Goal: Transaction & Acquisition: Obtain resource

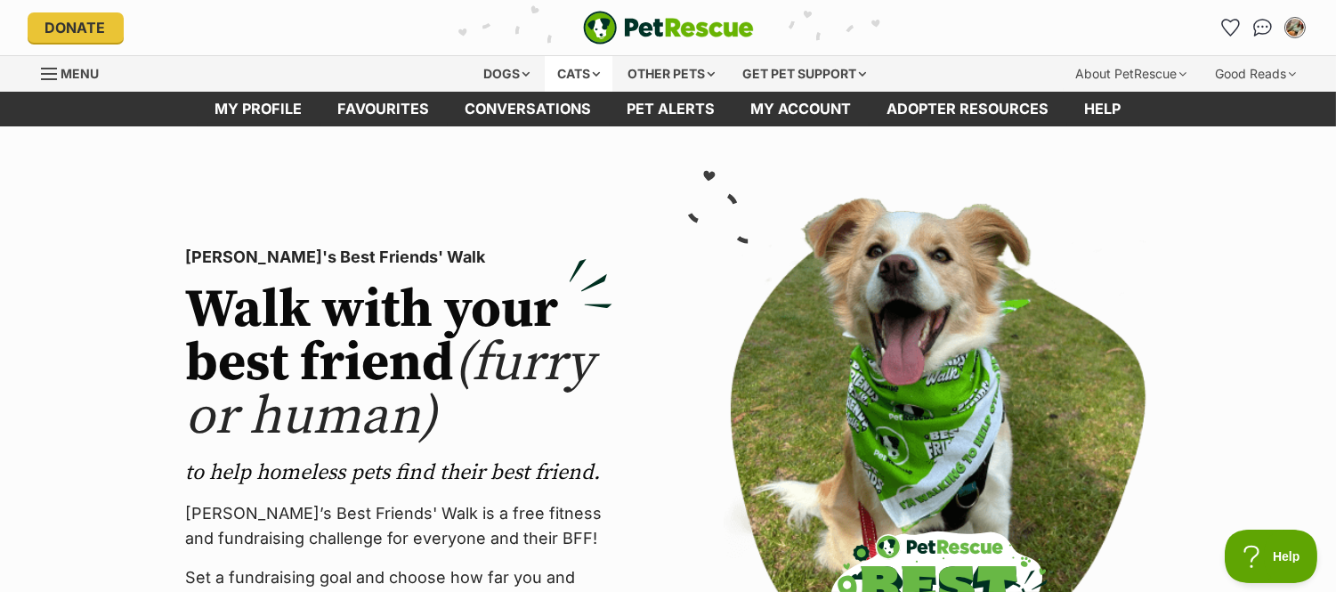
click at [589, 77] on div "Cats" at bounding box center [579, 74] width 68 height 36
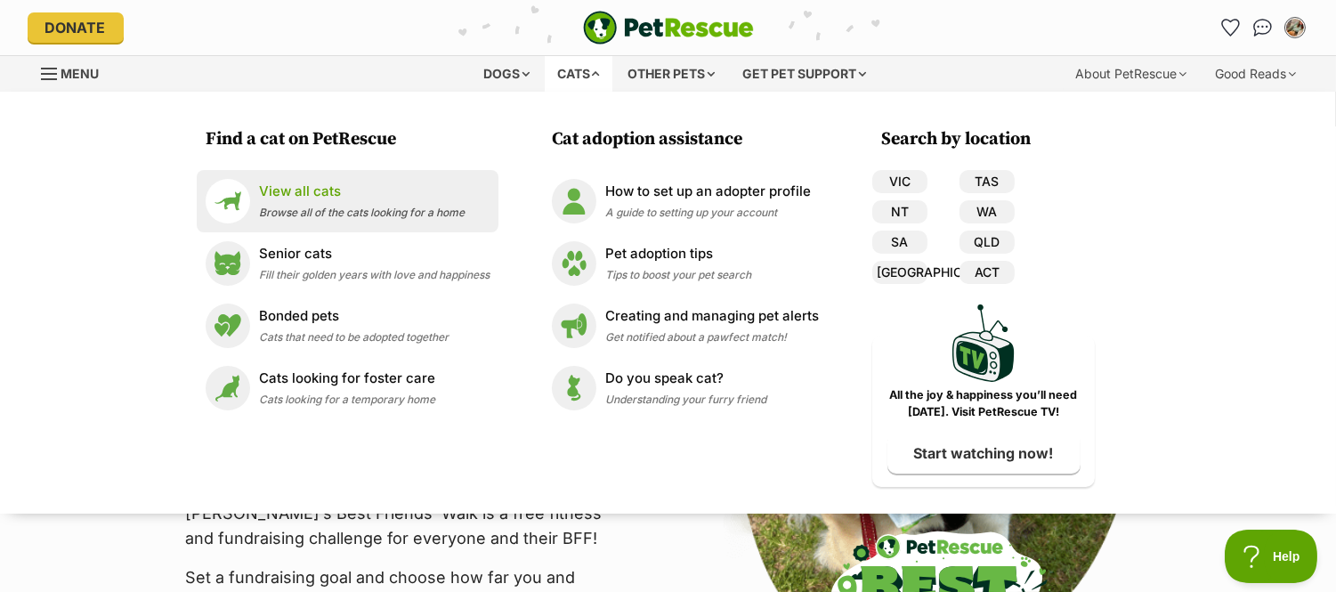
click at [326, 198] on p "View all cats" at bounding box center [362, 192] width 206 height 20
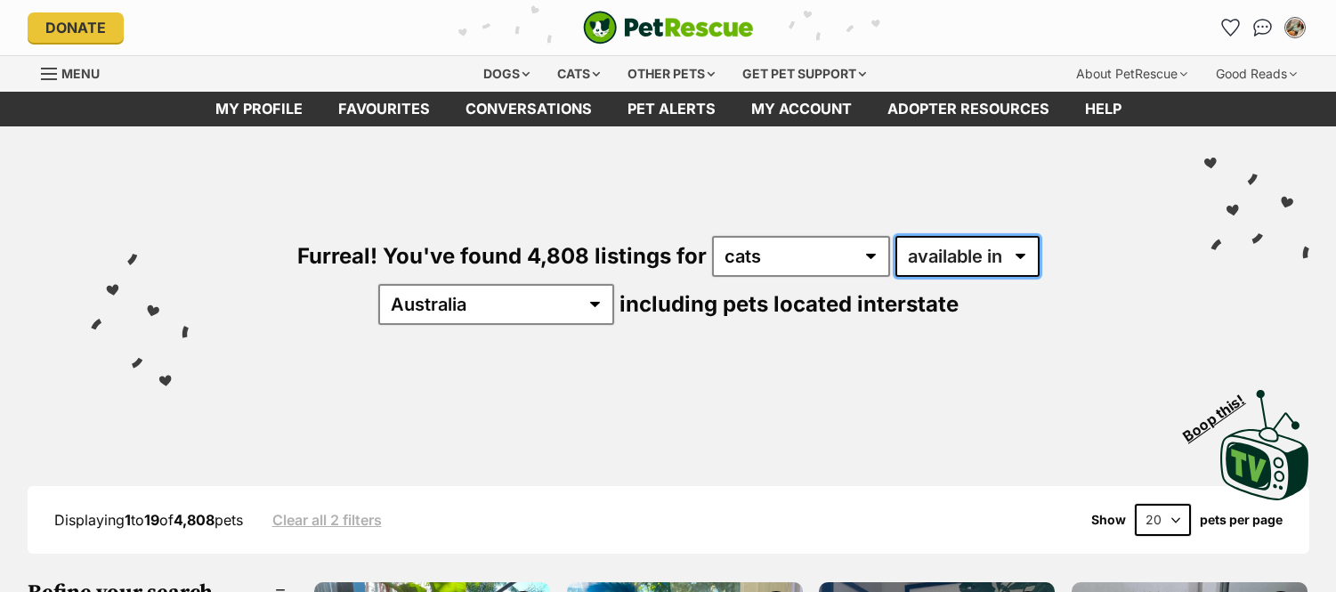
drag, startPoint x: 0, startPoint y: 0, endPoint x: 937, endPoint y: 272, distance: 976.0
click at [946, 263] on select "available in located in" at bounding box center [967, 256] width 144 height 41
select select "disabled"
click at [895, 236] on select "available in located in" at bounding box center [967, 256] width 144 height 41
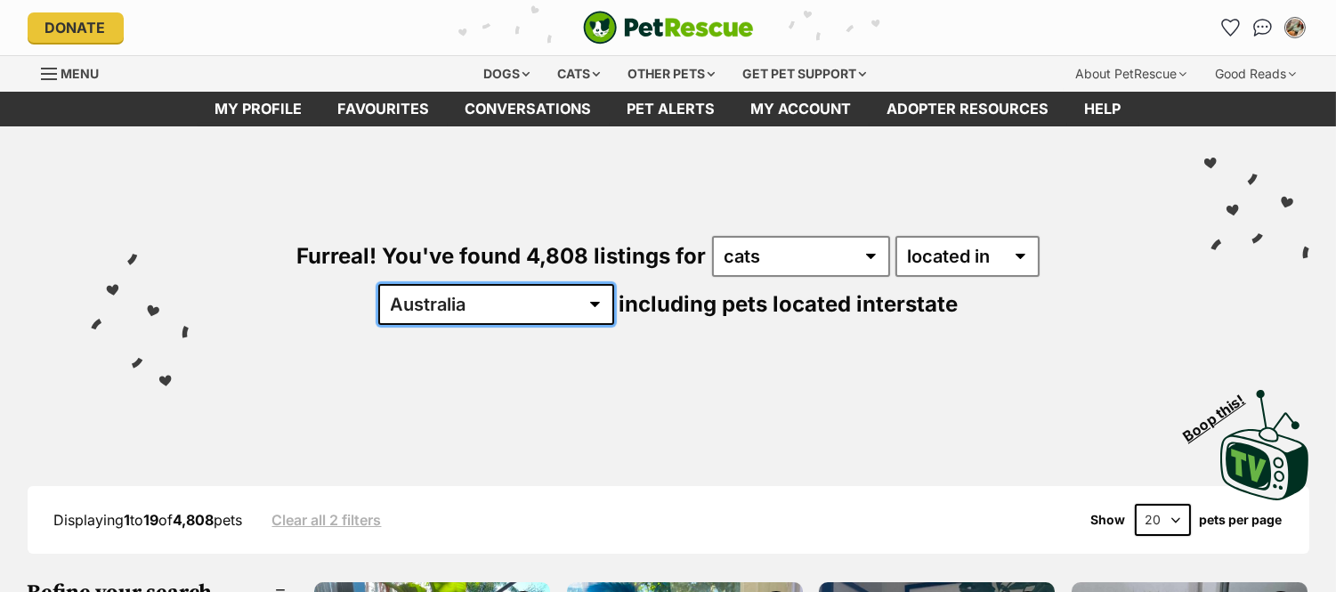
click at [614, 284] on select "Australia ACT NSW NT QLD SA TAS VIC WA" at bounding box center [496, 304] width 236 height 41
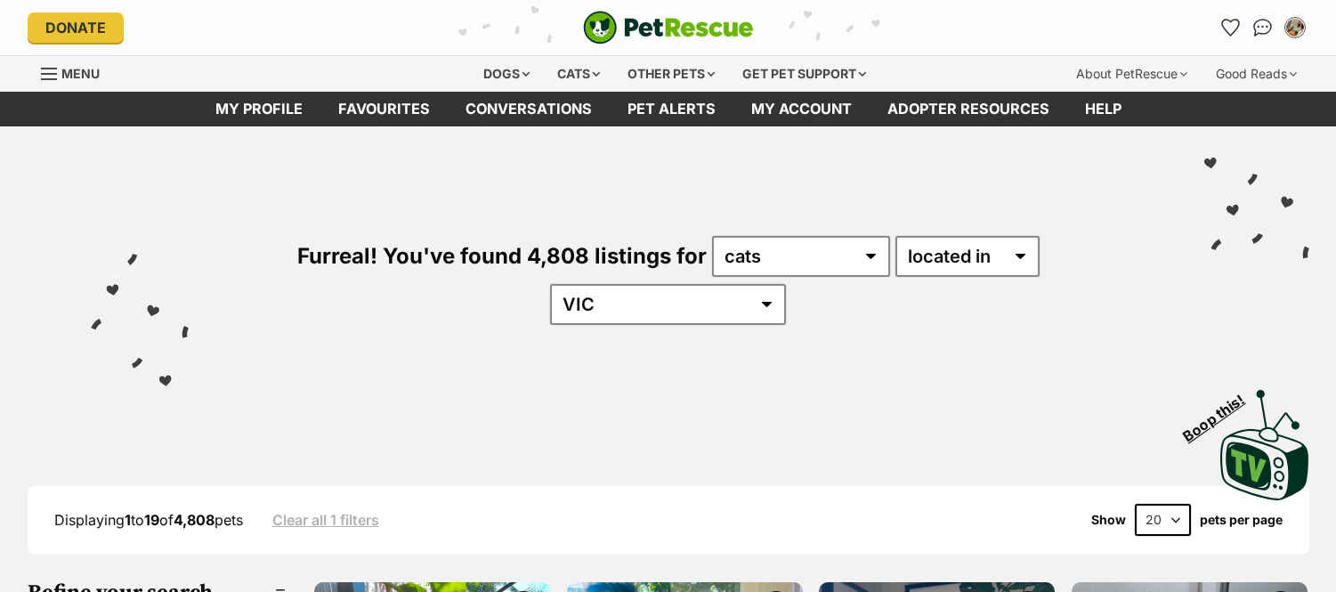
select select "VIC"
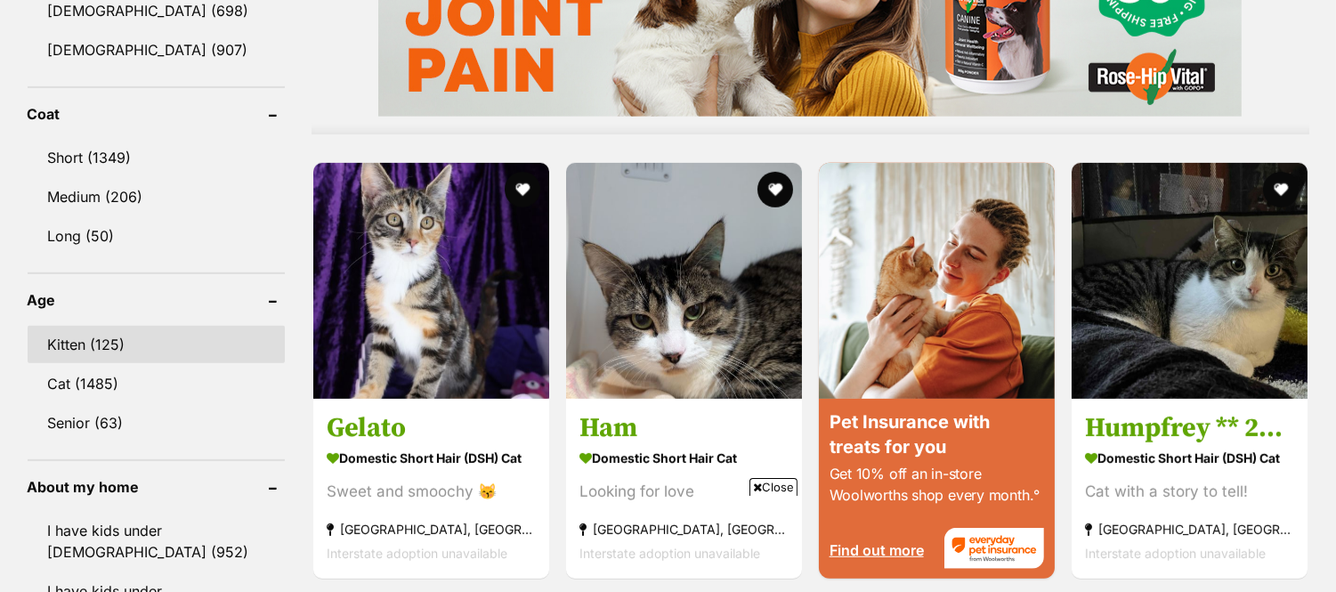
click at [130, 326] on link "Kitten (125)" at bounding box center [156, 344] width 257 height 37
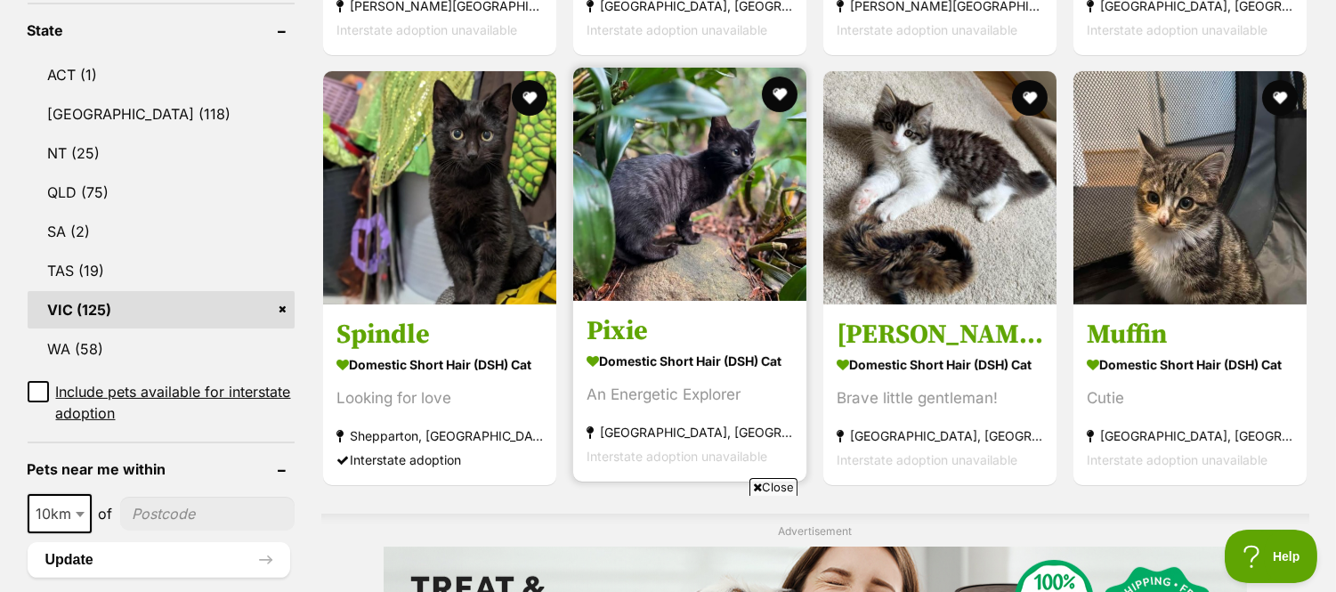
scroll to position [989, 0]
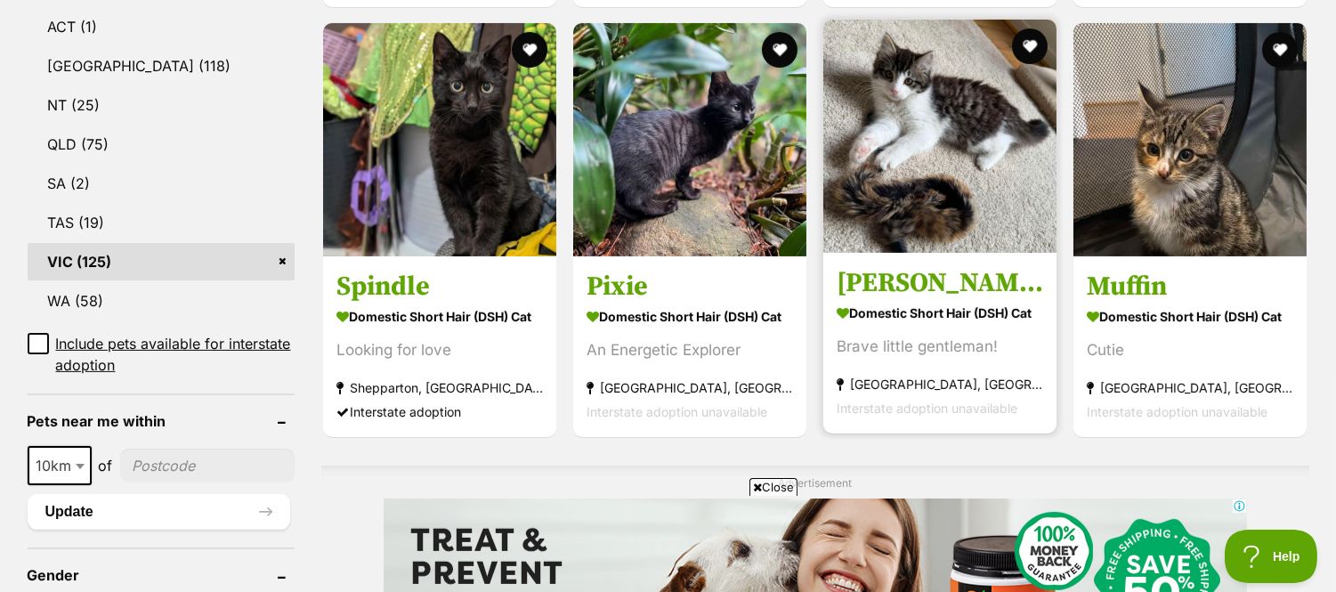
click at [881, 279] on h3 "[PERSON_NAME]" at bounding box center [940, 283] width 206 height 34
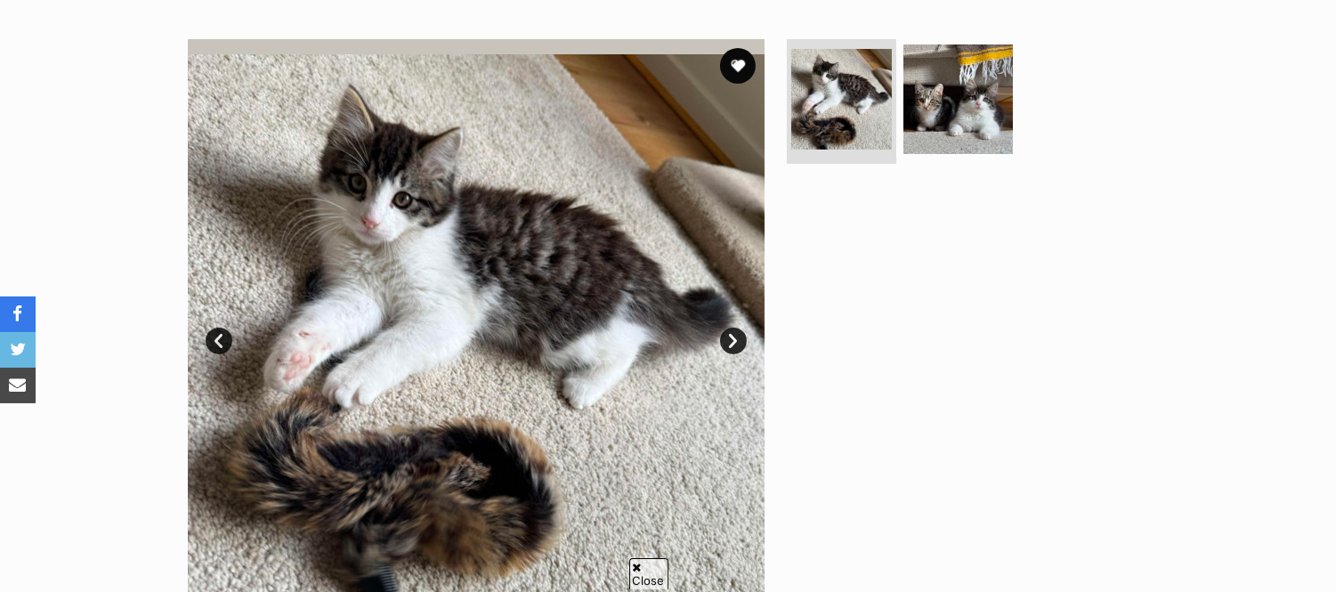
scroll to position [296, 0]
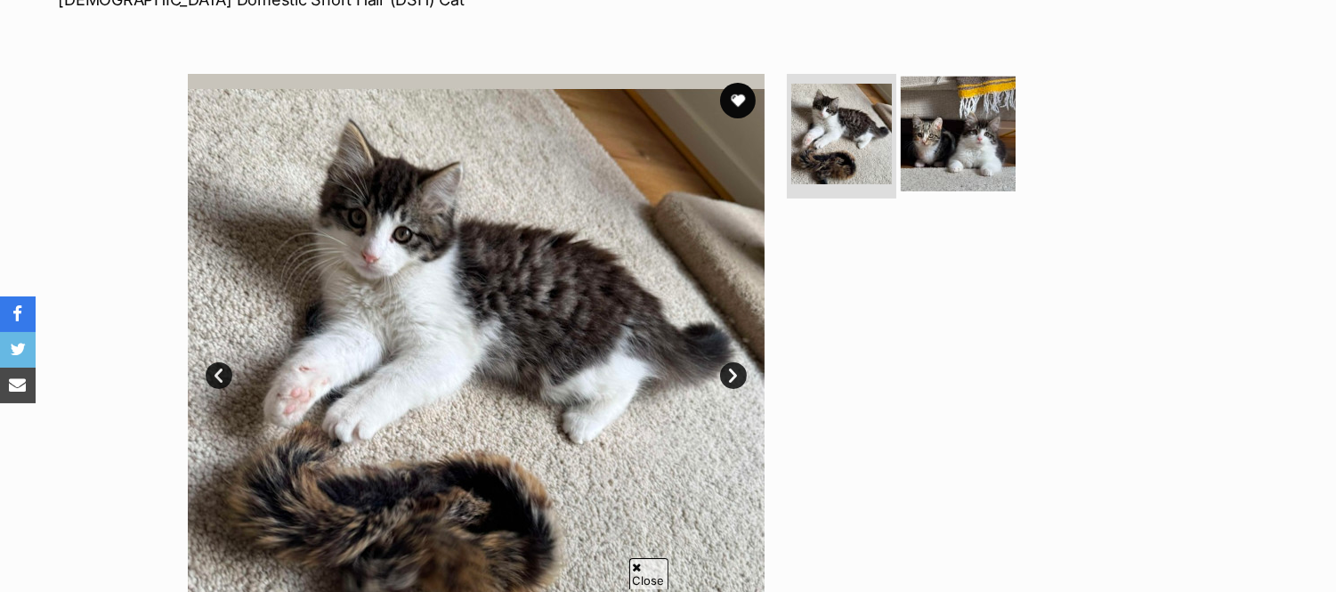
click at [961, 167] on img at bounding box center [958, 134] width 115 height 115
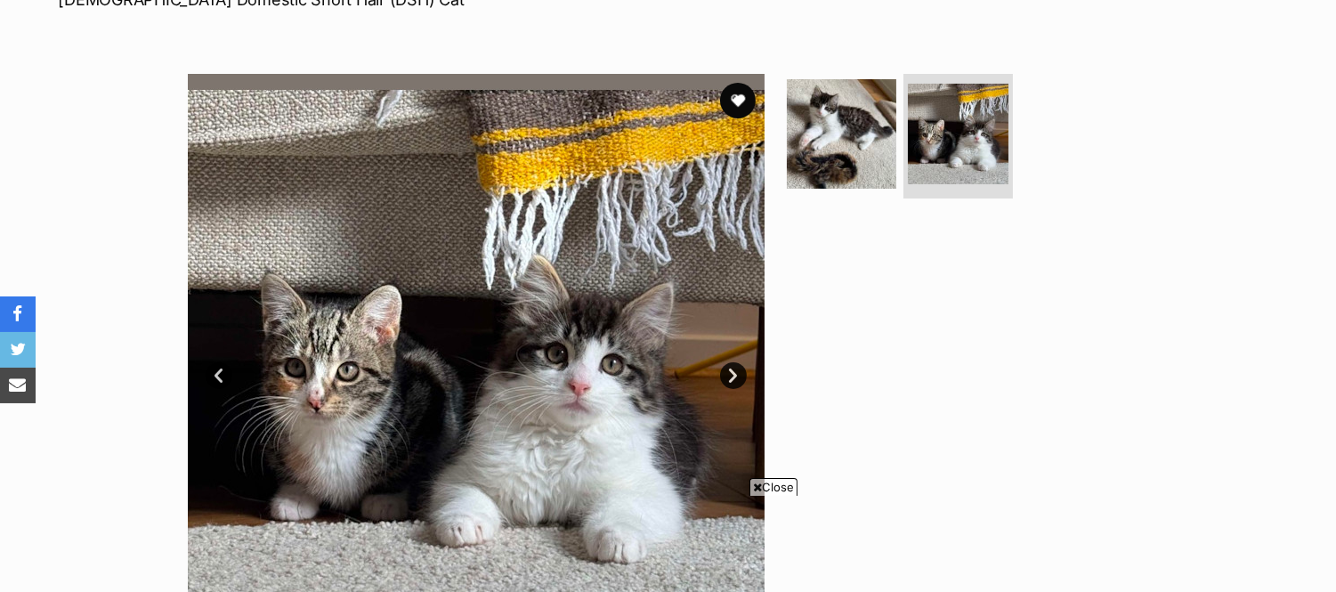
scroll to position [0, 0]
click at [813, 138] on img at bounding box center [841, 134] width 115 height 115
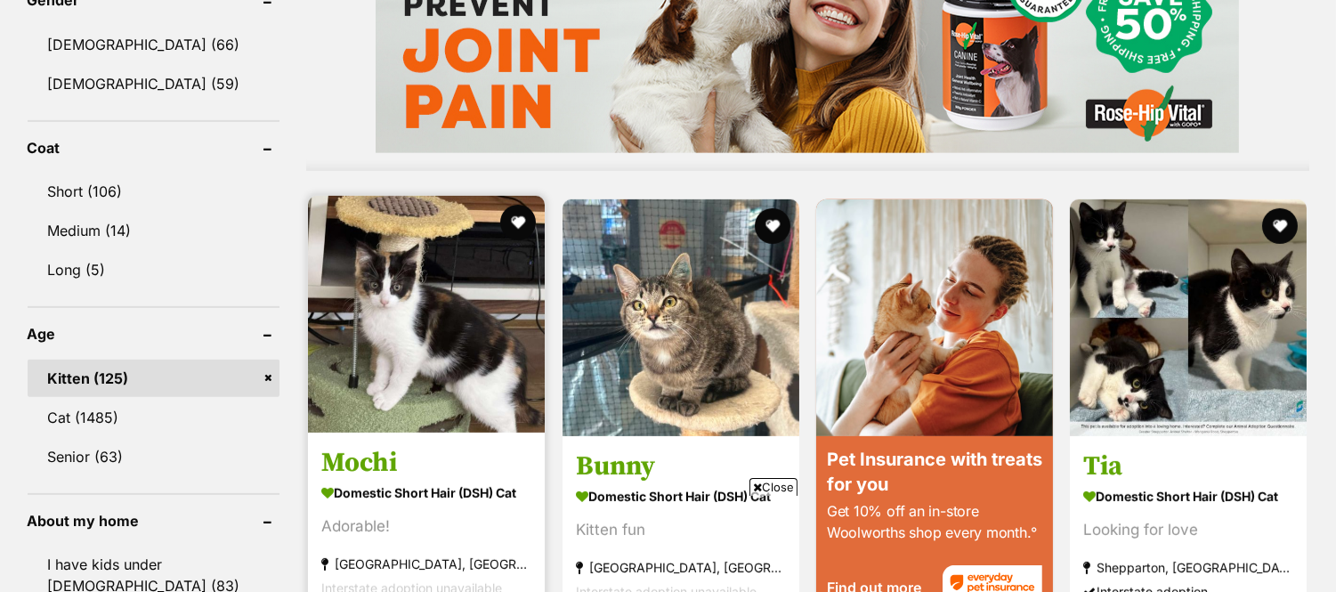
scroll to position [1582, 0]
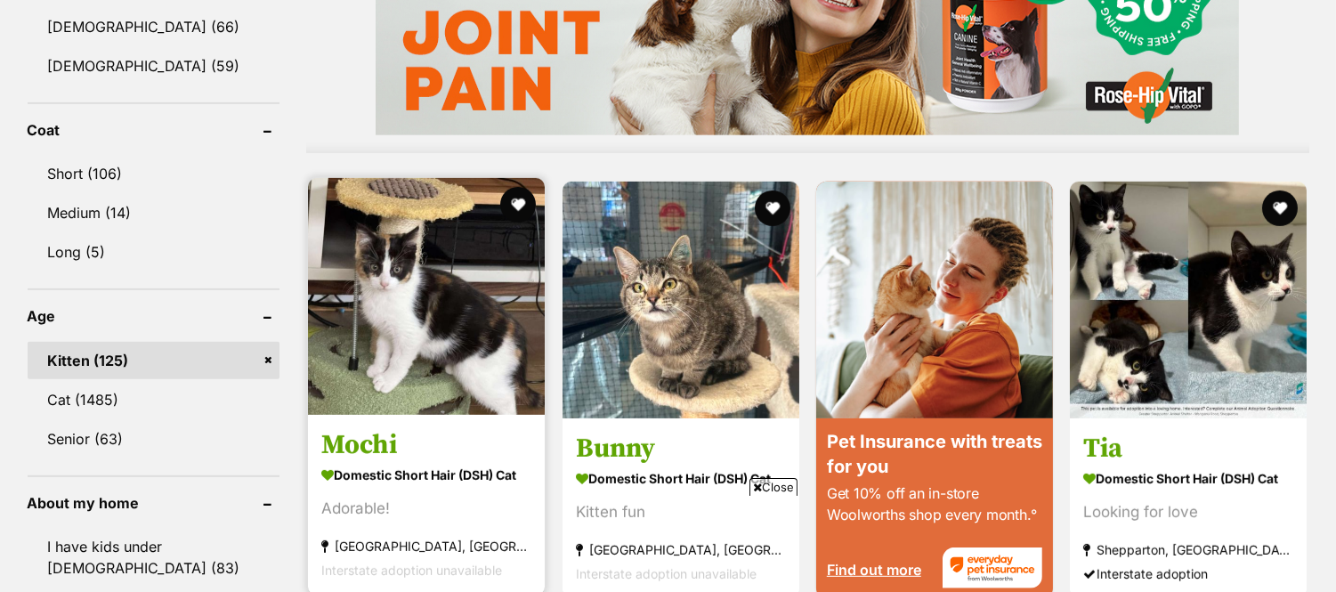
click at [458, 356] on img at bounding box center [426, 296] width 237 height 237
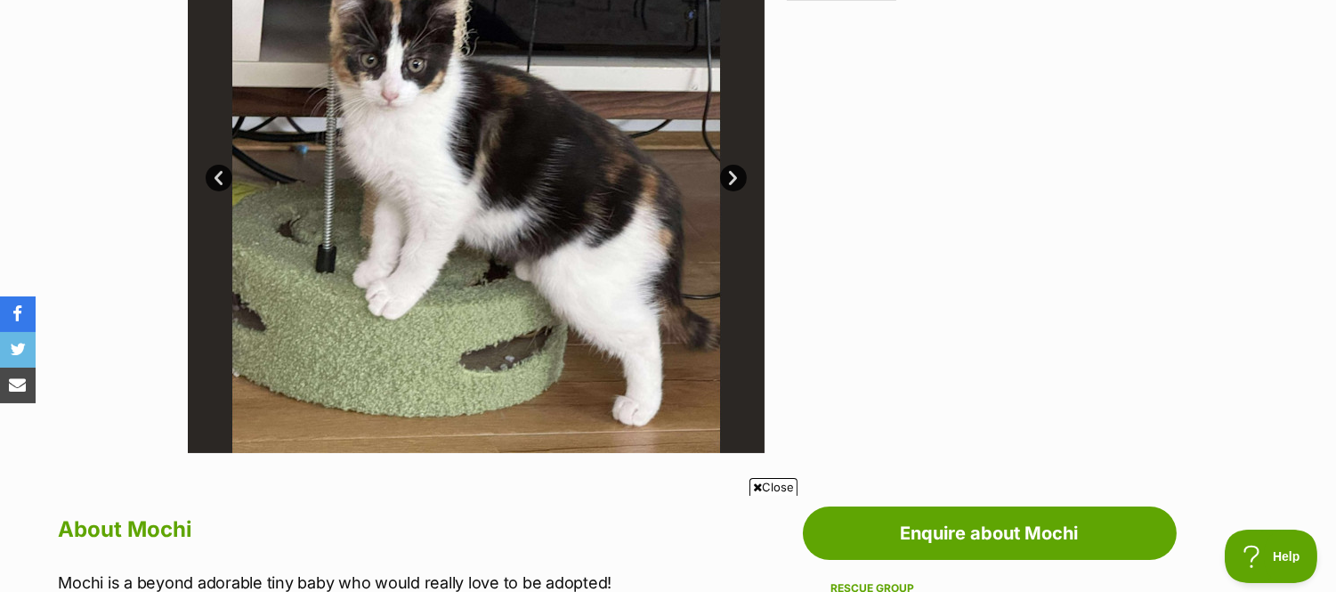
click at [725, 178] on link "Next" at bounding box center [733, 178] width 27 height 27
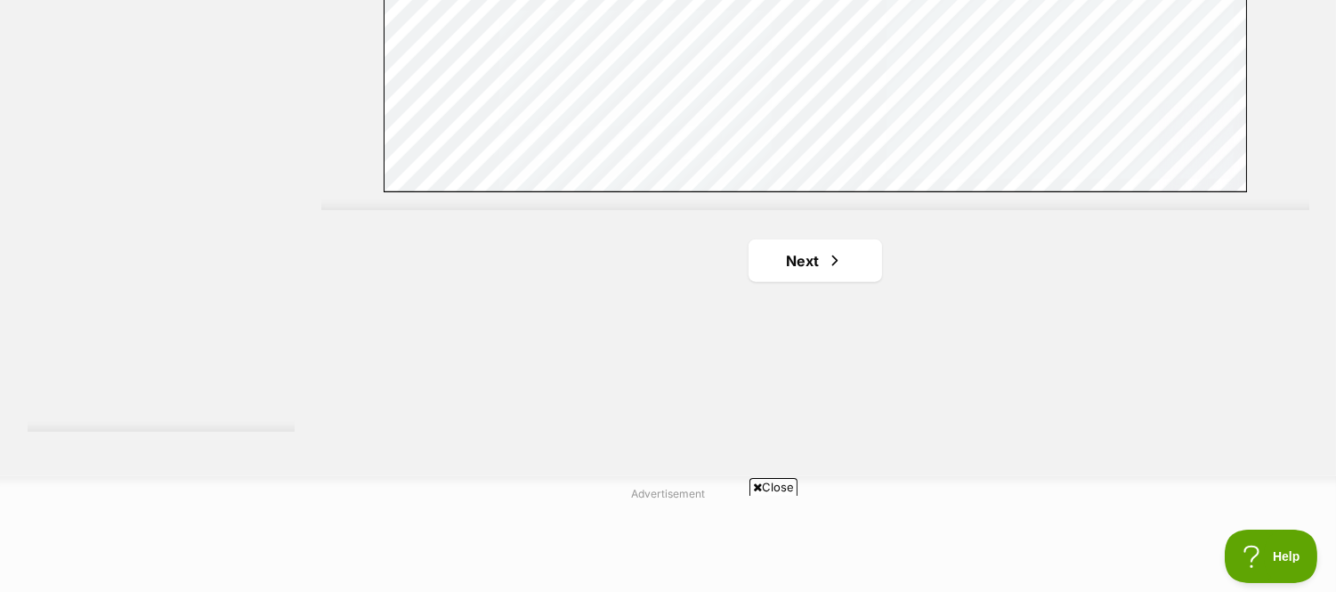
scroll to position [3284, 0]
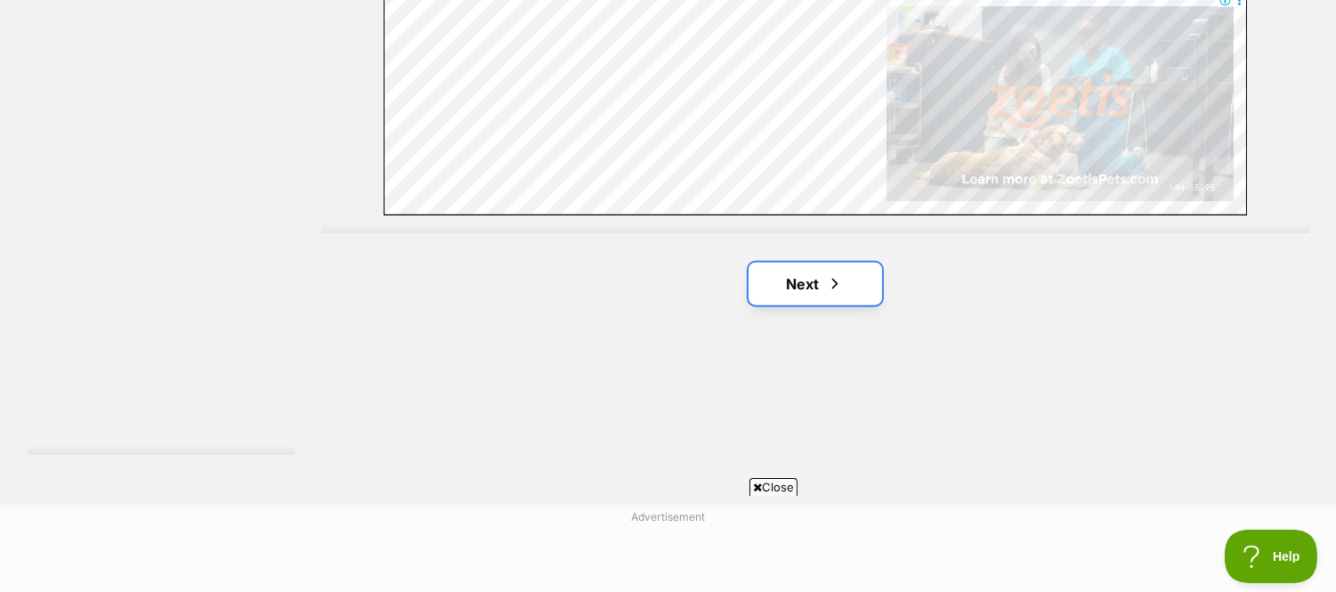
click at [789, 287] on link "Next" at bounding box center [816, 284] width 134 height 43
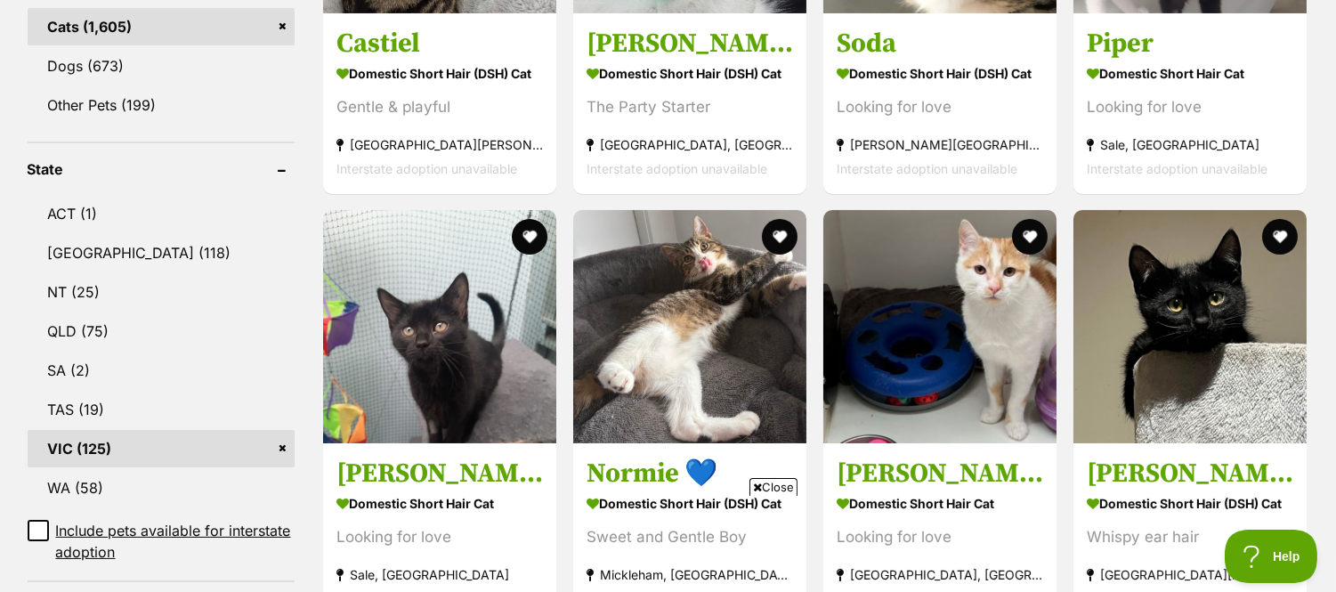
scroll to position [395, 0]
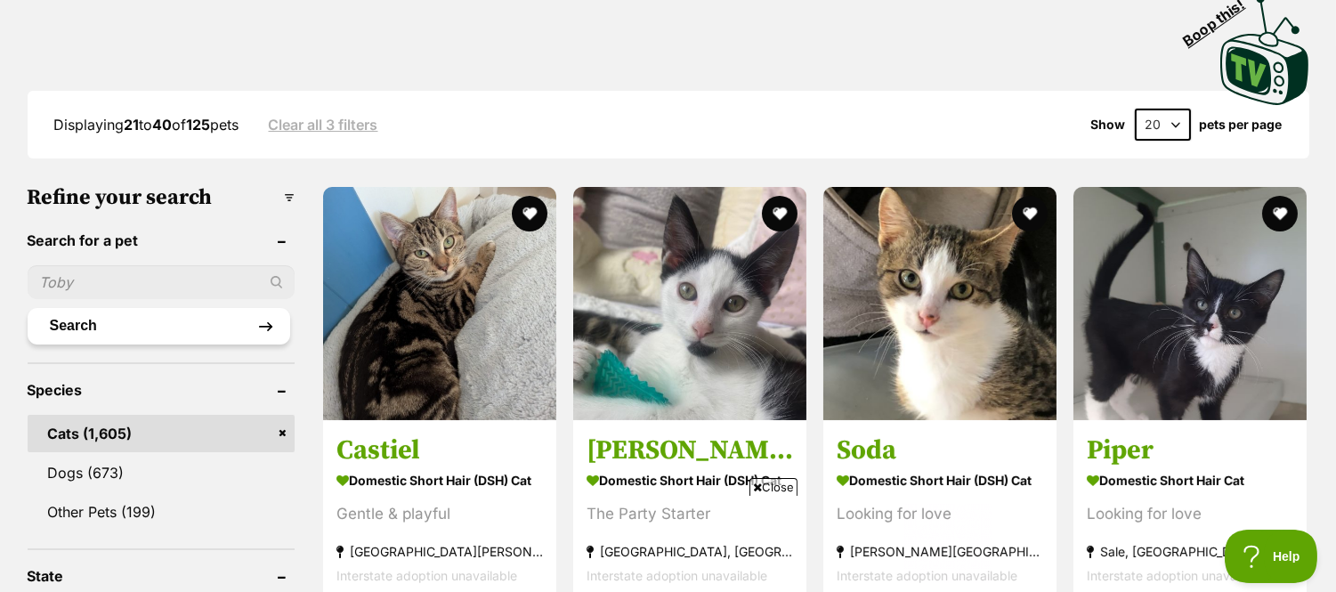
click at [101, 321] on button "Search" at bounding box center [159, 326] width 263 height 36
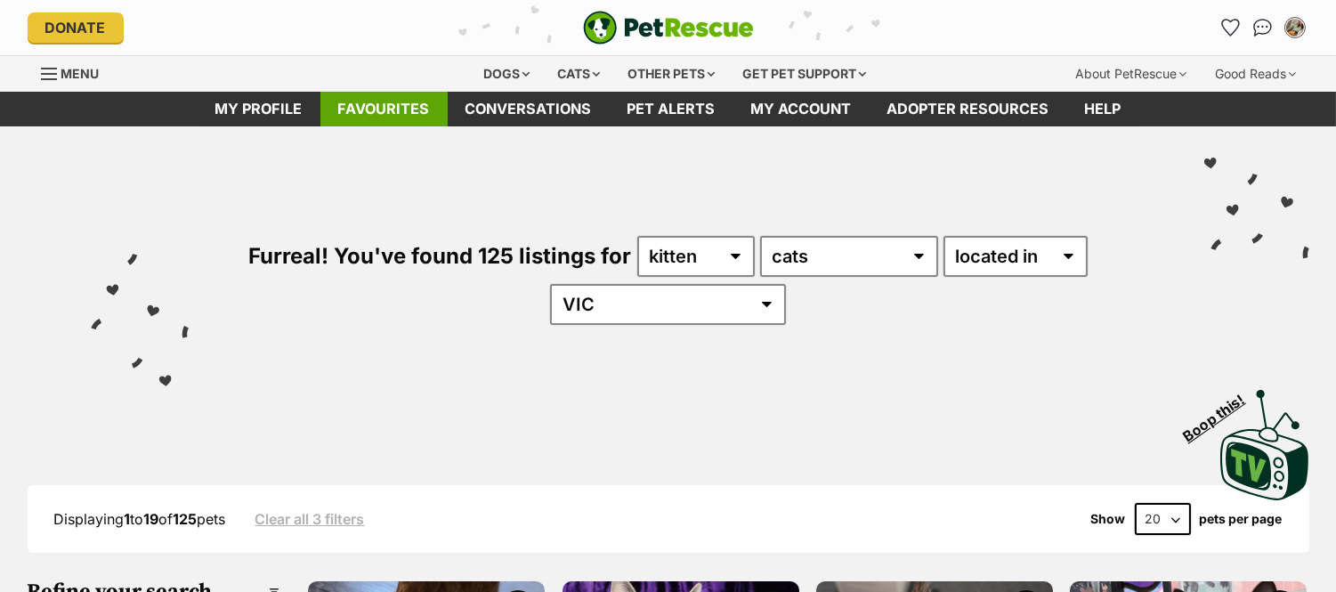
click at [383, 113] on link "Favourites" at bounding box center [383, 109] width 127 height 35
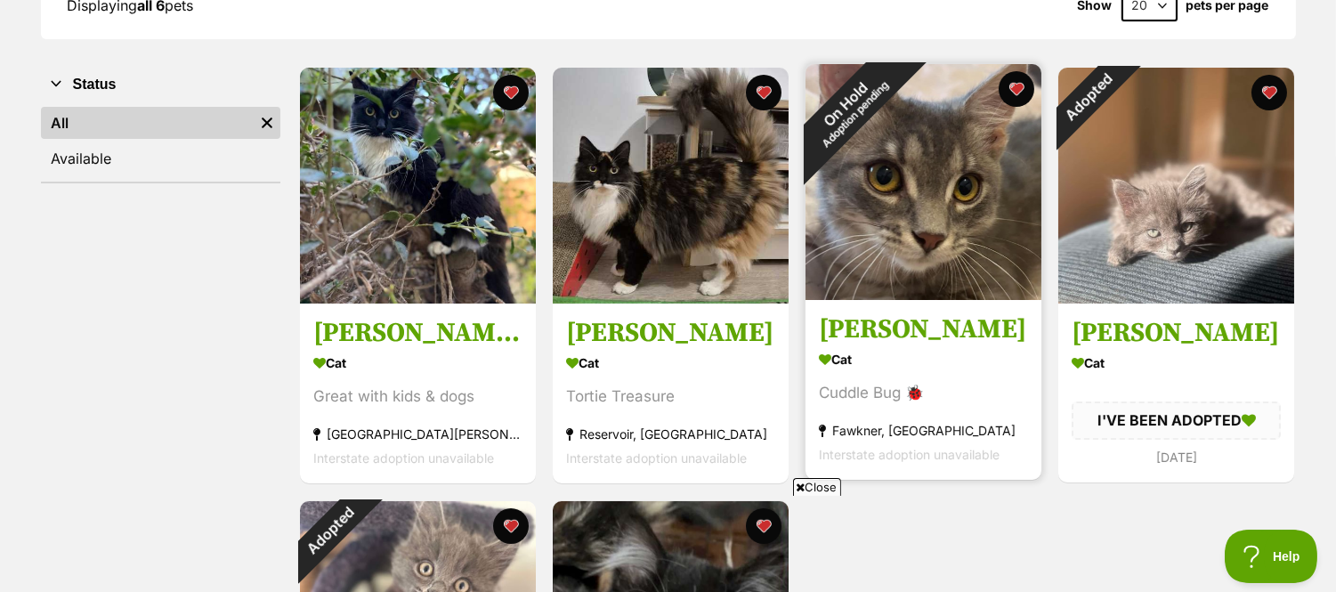
click at [869, 244] on img at bounding box center [924, 182] width 236 height 236
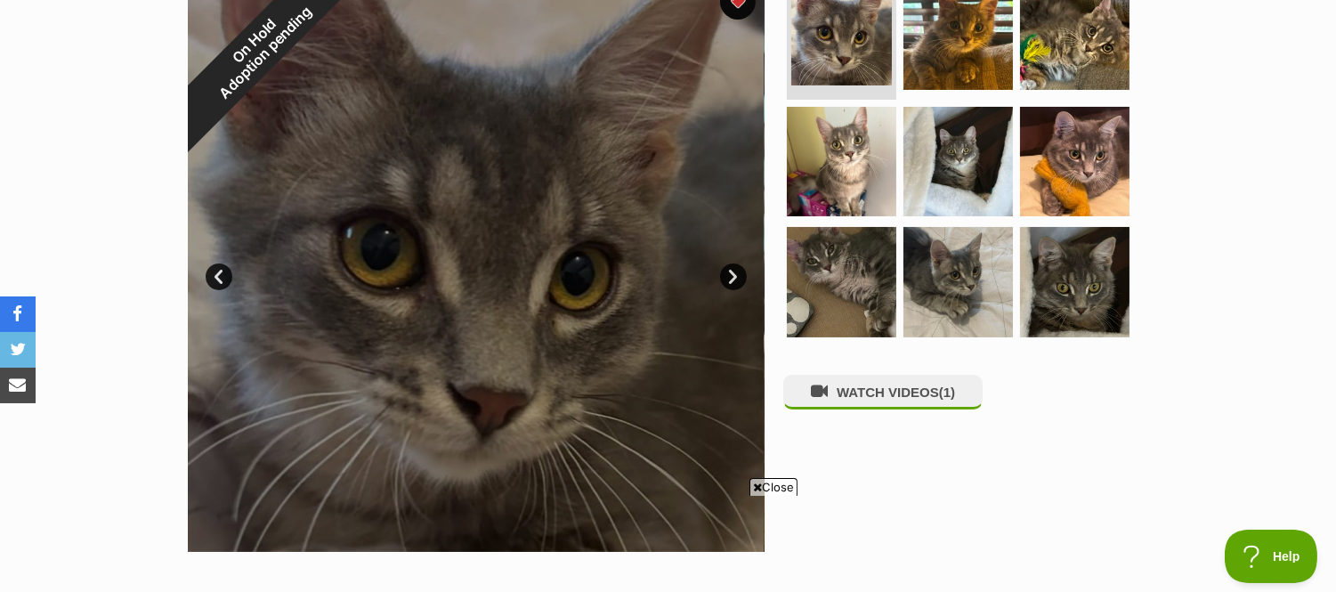
click at [733, 280] on link "Next" at bounding box center [733, 276] width 27 height 27
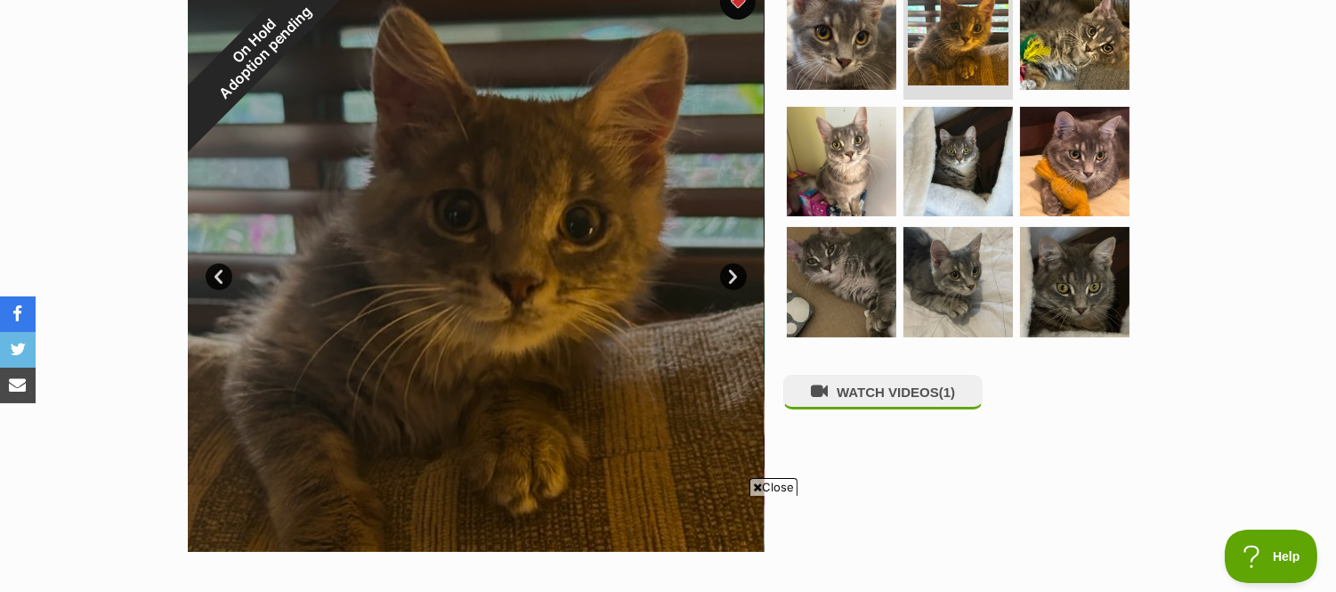
click at [733, 279] on link "Next" at bounding box center [733, 276] width 27 height 27
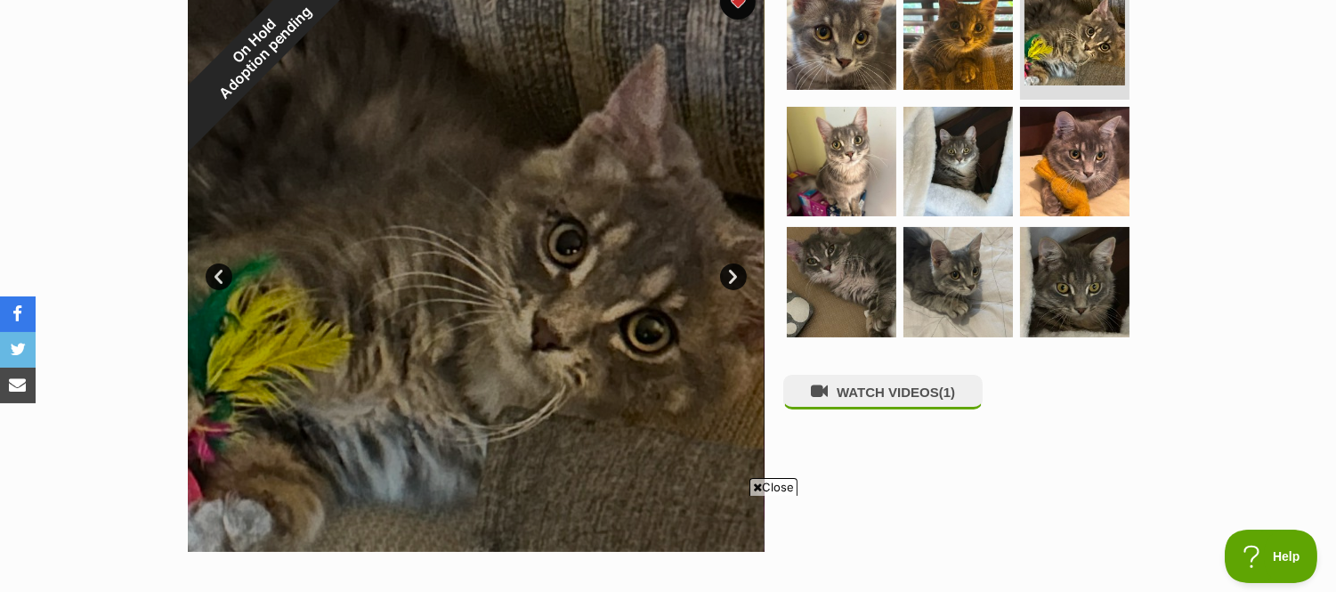
click at [733, 279] on link "Next" at bounding box center [733, 276] width 27 height 27
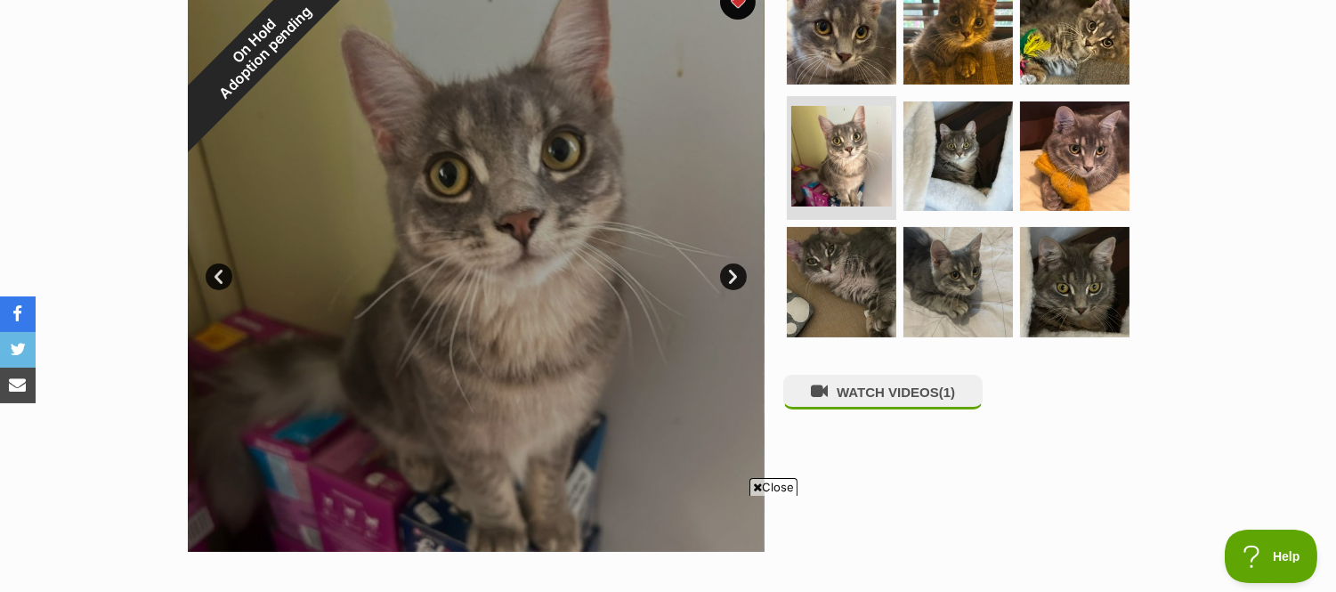
click at [733, 279] on link "Next" at bounding box center [733, 276] width 27 height 27
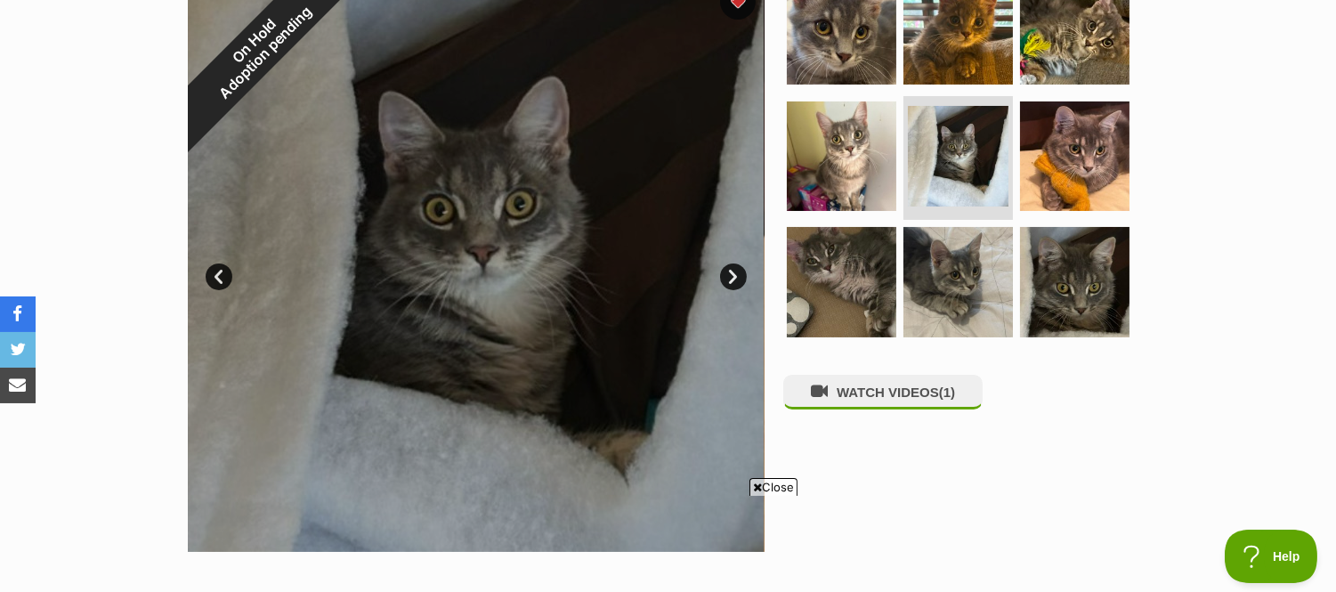
click at [733, 279] on link "Next" at bounding box center [733, 276] width 27 height 27
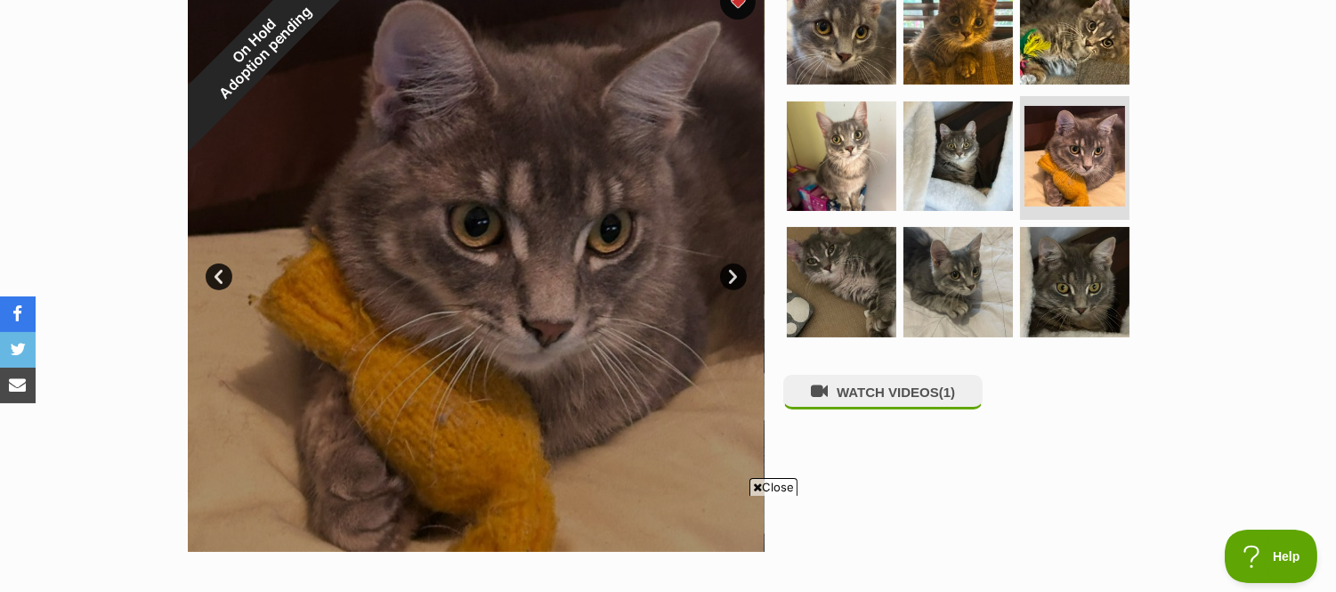
click at [733, 279] on link "Next" at bounding box center [733, 276] width 27 height 27
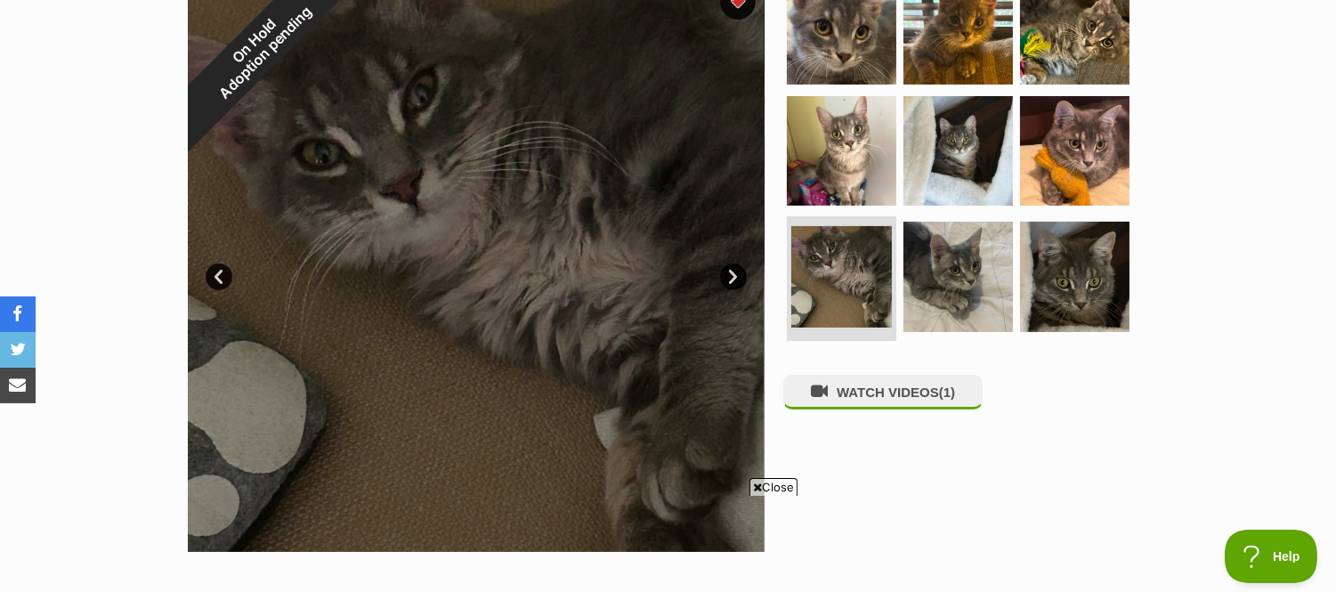
click at [733, 279] on link "Next" at bounding box center [733, 276] width 27 height 27
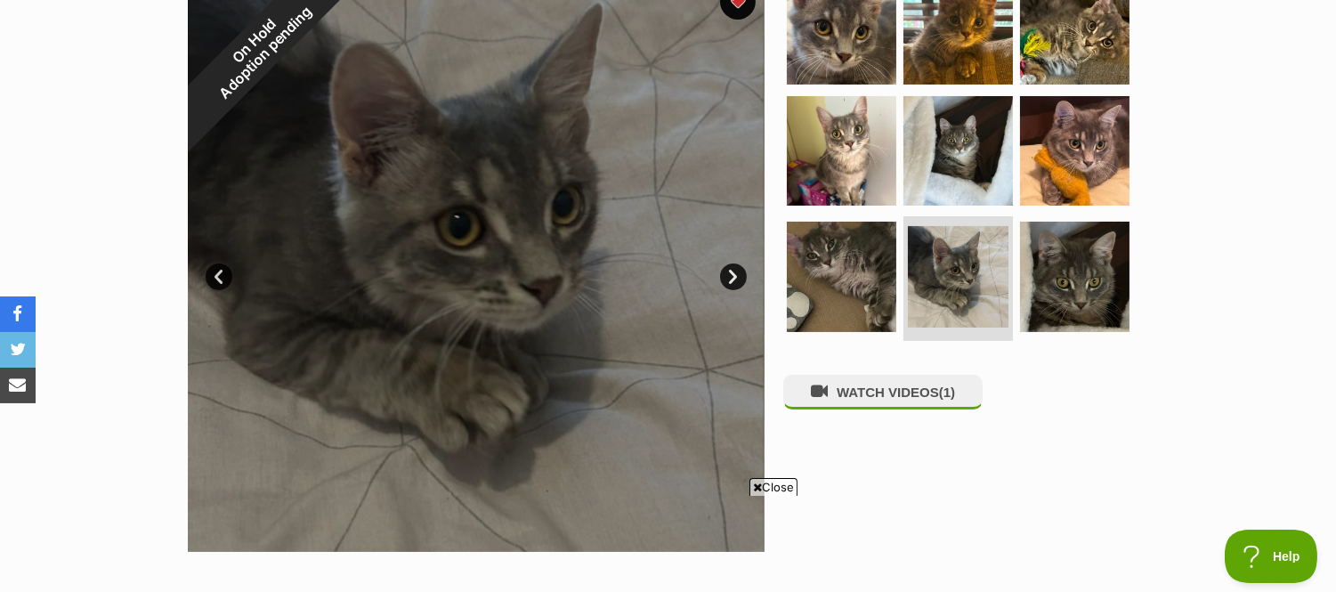
click at [733, 279] on link "Next" at bounding box center [733, 276] width 27 height 27
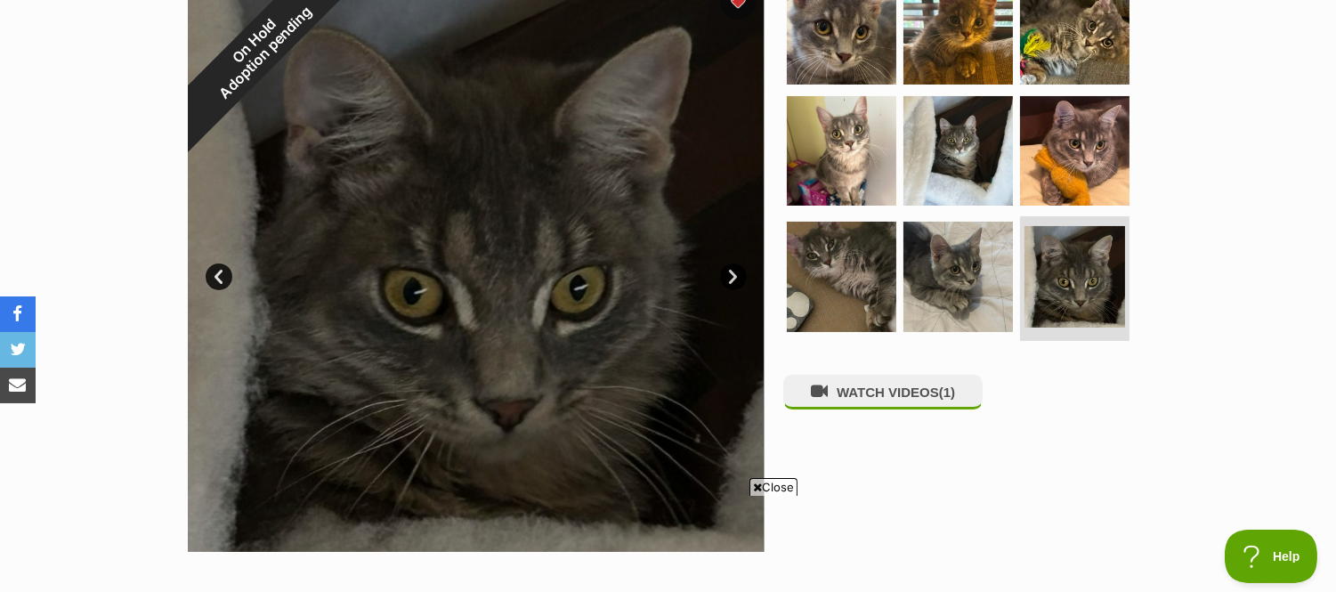
click at [733, 279] on link "Next" at bounding box center [733, 276] width 27 height 27
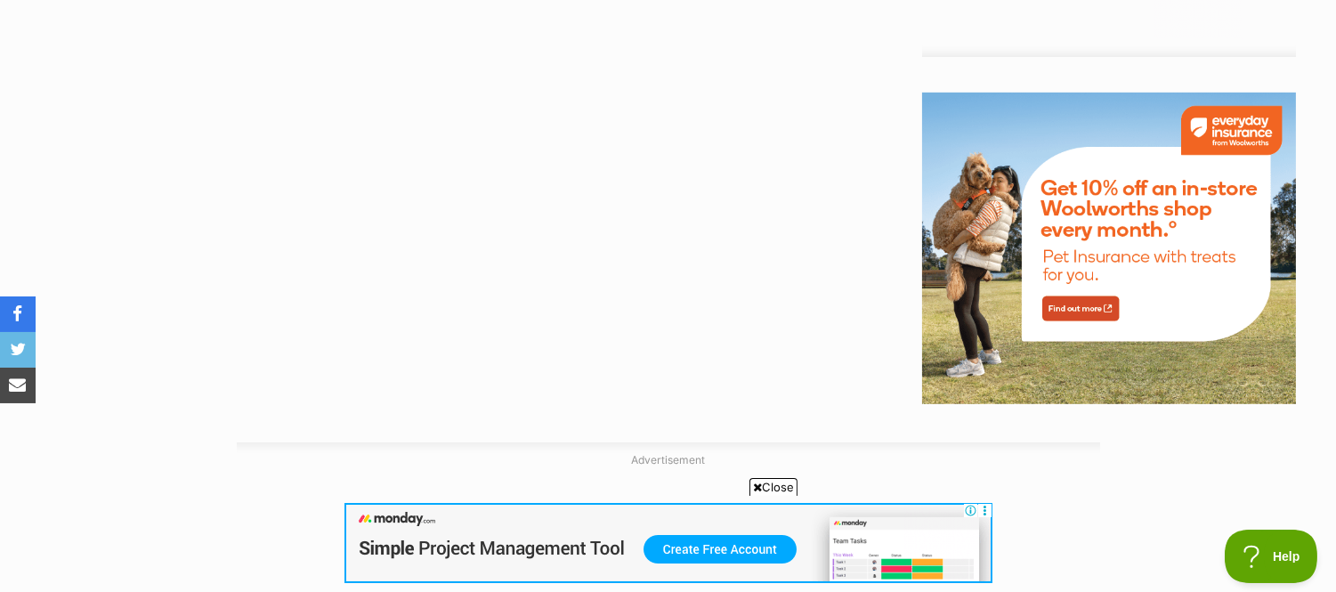
scroll to position [1879, 0]
